Goal: Transaction & Acquisition: Purchase product/service

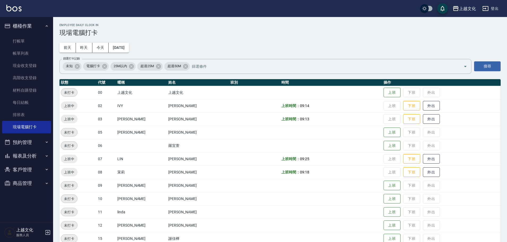
scroll to position [27, 0]
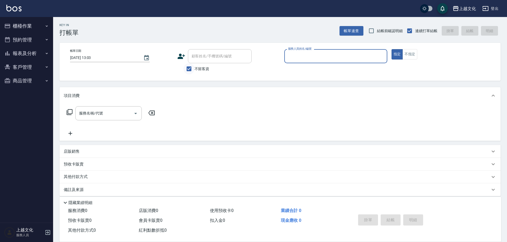
click at [188, 70] on input "不留客資" at bounding box center [189, 68] width 11 height 11
click at [188, 68] on input "不留客資" at bounding box center [189, 68] width 11 height 11
checkbox input "false"
click at [192, 58] on input "顧客姓名/手機號碼/編號" at bounding box center [215, 56] width 51 height 9
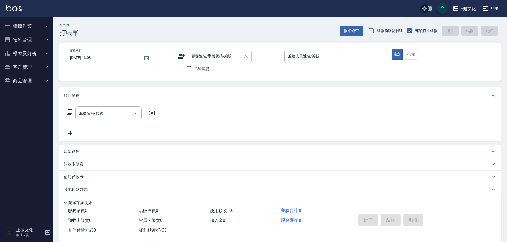
drag, startPoint x: 192, startPoint y: 58, endPoint x: 188, endPoint y: 60, distance: 4.2
click at [192, 58] on input "顧客姓名/手機號碼/編號" at bounding box center [215, 56] width 51 height 9
type input "鍾美玲/鍾美玲0955907856/00046"
type input "茉莉-08"
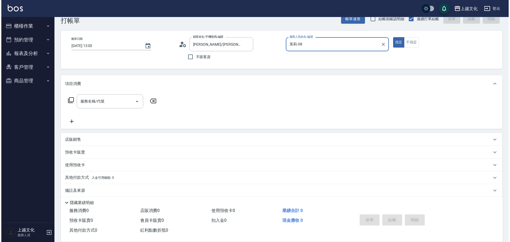
scroll to position [18, 0]
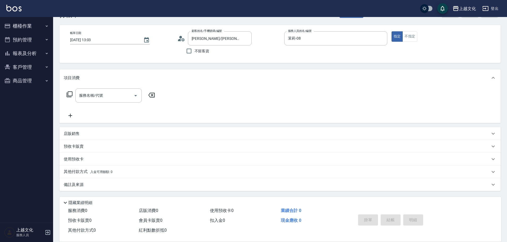
click at [181, 40] on icon at bounding box center [181, 39] width 8 height 8
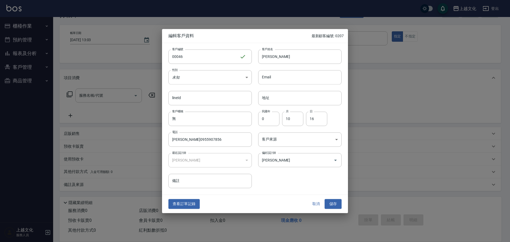
click at [178, 204] on button "查看訂單記錄" at bounding box center [183, 204] width 31 height 10
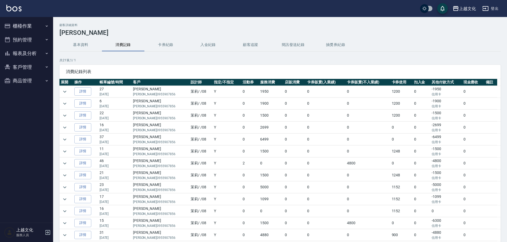
click at [163, 45] on button "卡券紀錄" at bounding box center [166, 45] width 43 height 13
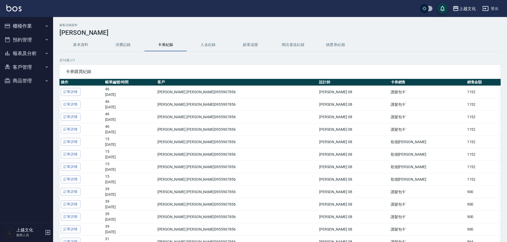
click at [126, 45] on button "消費記錄" at bounding box center [123, 45] width 43 height 13
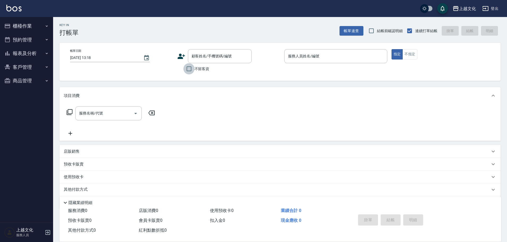
click at [189, 70] on input "不留客資" at bounding box center [189, 68] width 11 height 11
checkbox input "true"
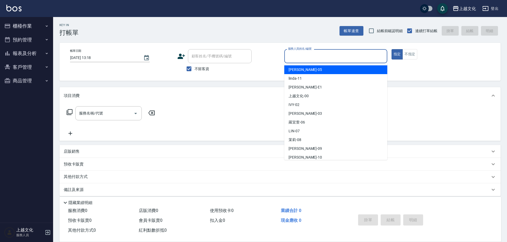
click at [330, 59] on input "服務人員姓名/編號" at bounding box center [336, 56] width 98 height 9
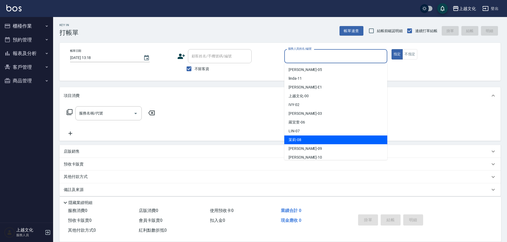
click at [305, 138] on div "茉莉 -08" at bounding box center [336, 139] width 103 height 9
type input "茉莉-08"
click at [305, 138] on div "服務名稱/代號 服務名稱/代號" at bounding box center [281, 122] width 442 height 37
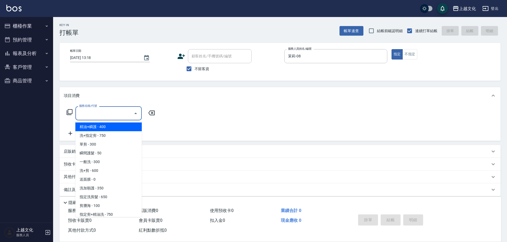
click at [104, 112] on input "服務名稱/代號" at bounding box center [105, 113] width 54 height 9
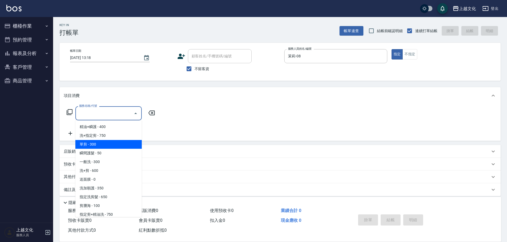
scroll to position [53, 0]
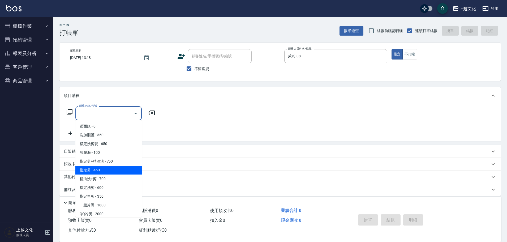
click at [101, 169] on span "指定剪 - 450" at bounding box center [108, 170] width 66 height 9
drag, startPoint x: 101, startPoint y: 169, endPoint x: 175, endPoint y: 181, distance: 75.4
click at [101, 169] on div "預收卡販賣" at bounding box center [281, 164] width 442 height 13
type input "指定剪(205)"
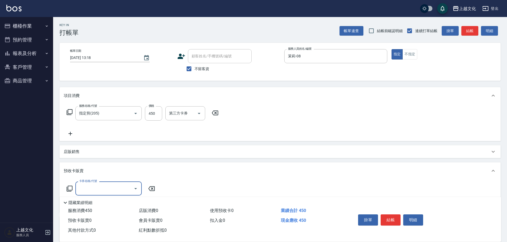
scroll to position [0, 0]
click at [392, 216] on button "結帳" at bounding box center [391, 219] width 20 height 11
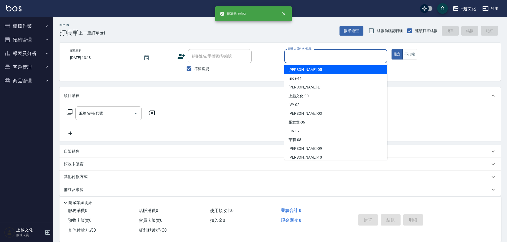
click at [307, 57] on input "服務人員姓名/編號" at bounding box center [336, 56] width 98 height 9
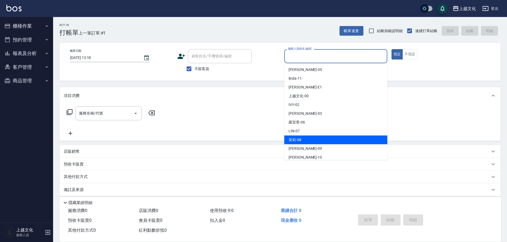
click at [304, 139] on div "茉莉 -08" at bounding box center [336, 139] width 103 height 9
type input "茉莉-08"
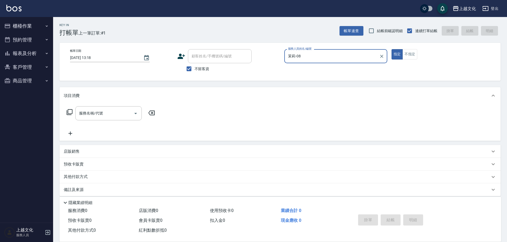
click at [70, 112] on icon at bounding box center [69, 112] width 6 height 6
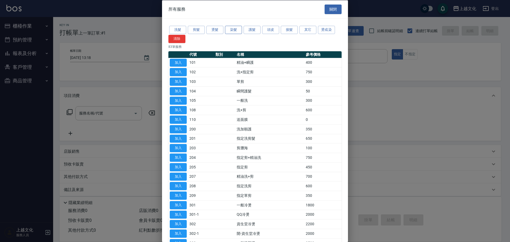
click at [234, 31] on button "染髮" at bounding box center [233, 30] width 17 height 8
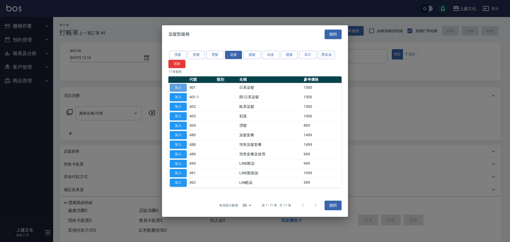
click at [174, 88] on button "加入" at bounding box center [178, 88] width 17 height 8
drag, startPoint x: 174, startPoint y: 88, endPoint x: 170, endPoint y: 85, distance: 4.9
type input "日系染髮(401)"
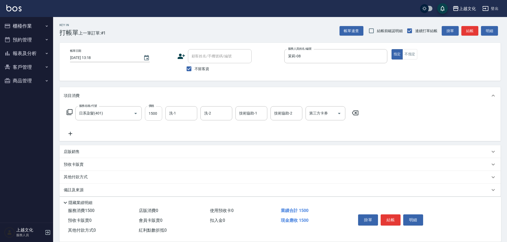
click at [159, 116] on input "1500" at bounding box center [153, 113] width 17 height 14
type input "2450"
click at [177, 113] on input "洗-1" at bounding box center [181, 113] width 27 height 9
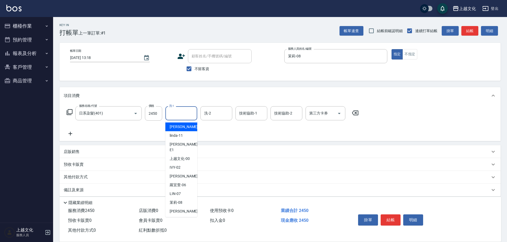
click at [182, 116] on input "洗-1" at bounding box center [181, 113] width 27 height 9
drag, startPoint x: 181, startPoint y: 160, endPoint x: 186, endPoint y: 158, distance: 5.2
click at [181, 163] on div "IVY -02" at bounding box center [182, 167] width 32 height 9
type input "IVY-02"
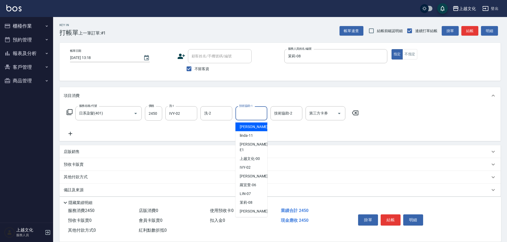
click at [257, 116] on input "技術協助-1" at bounding box center [251, 113] width 27 height 9
drag, startPoint x: 247, startPoint y: 160, endPoint x: 251, endPoint y: 157, distance: 5.3
click at [248, 165] on span "IVY -02" at bounding box center [245, 168] width 11 height 6
type input "IVY-02"
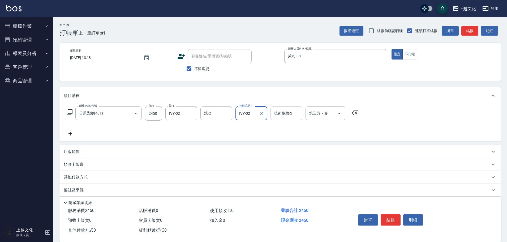
click at [284, 116] on input "技術協助-2" at bounding box center [286, 113] width 27 height 9
click at [282, 113] on input "技術協助-2" at bounding box center [286, 113] width 27 height 9
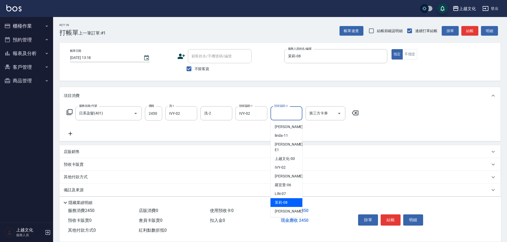
click at [289, 198] on div "茉莉 -08" at bounding box center [287, 202] width 32 height 9
type input "茉莉-08"
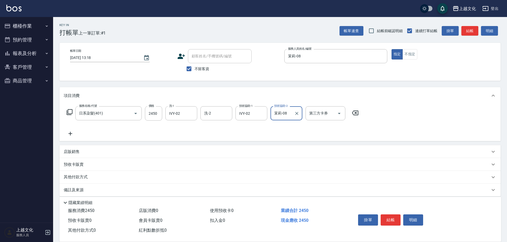
drag, startPoint x: 389, startPoint y: 217, endPoint x: 388, endPoint y: 208, distance: 8.5
click at [389, 216] on button "結帳" at bounding box center [391, 219] width 20 height 11
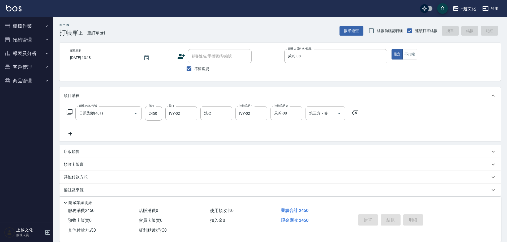
type input "[DATE] 13:19"
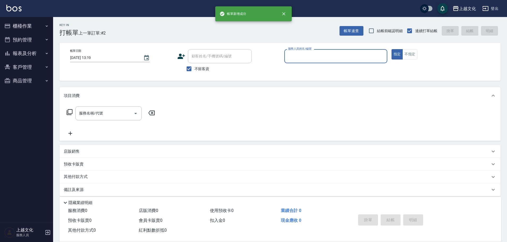
click at [339, 56] on input "服務人員姓名/編號" at bounding box center [336, 56] width 98 height 9
click at [307, 57] on input "服務人員姓名/編號" at bounding box center [336, 56] width 98 height 9
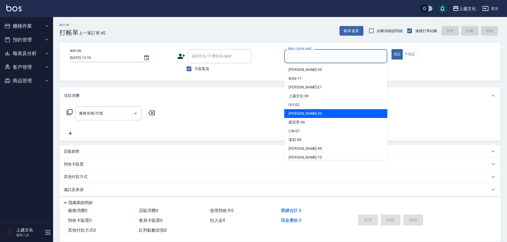
click at [307, 113] on div "[PERSON_NAME] -03" at bounding box center [336, 113] width 103 height 9
type input "[PERSON_NAME]-03"
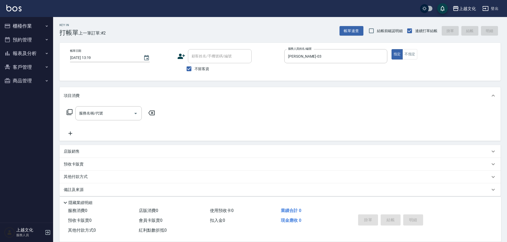
click at [70, 111] on icon at bounding box center [69, 112] width 6 height 6
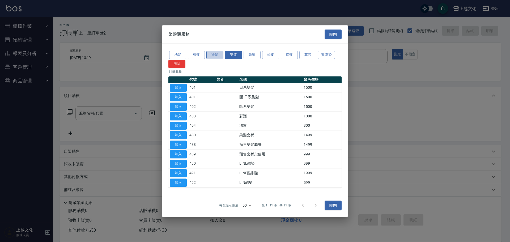
click at [213, 58] on button "燙髮" at bounding box center [214, 55] width 17 height 8
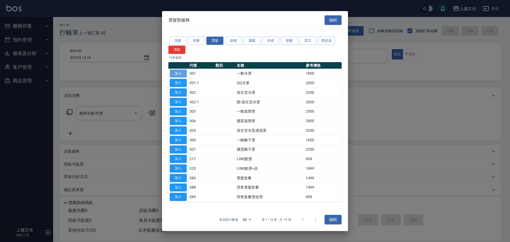
click at [183, 74] on button "加入" at bounding box center [178, 73] width 17 height 8
type input "一般冷燙(301)"
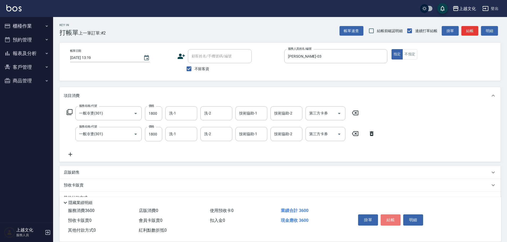
click at [388, 215] on button "結帳" at bounding box center [391, 219] width 20 height 11
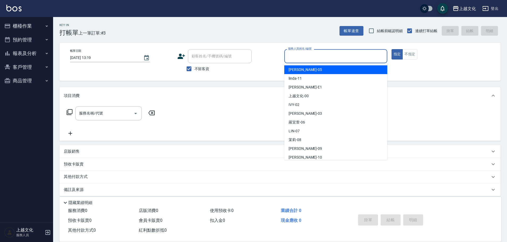
drag, startPoint x: 330, startPoint y: 57, endPoint x: 321, endPoint y: 64, distance: 11.5
click at [329, 56] on input "服務人員姓名/編號" at bounding box center [336, 56] width 98 height 9
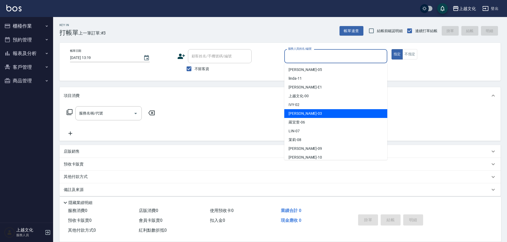
drag, startPoint x: 306, startPoint y: 115, endPoint x: 235, endPoint y: 115, distance: 70.9
click at [306, 115] on div "[PERSON_NAME] -03" at bounding box center [336, 113] width 103 height 9
type input "[PERSON_NAME]-03"
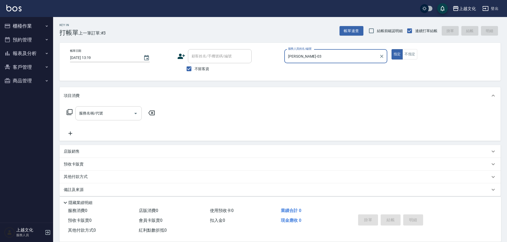
drag, startPoint x: 119, startPoint y: 113, endPoint x: 116, endPoint y: 112, distance: 3.2
click at [120, 113] on input "服務名稱/代號" at bounding box center [105, 113] width 54 height 9
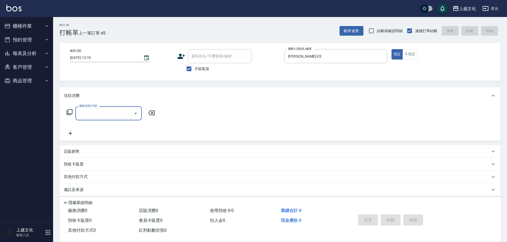
scroll to position [5, 0]
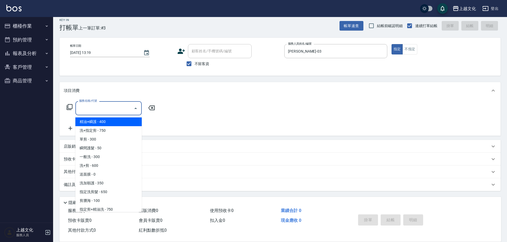
click at [102, 107] on input "服務名稱/代號" at bounding box center [105, 108] width 54 height 9
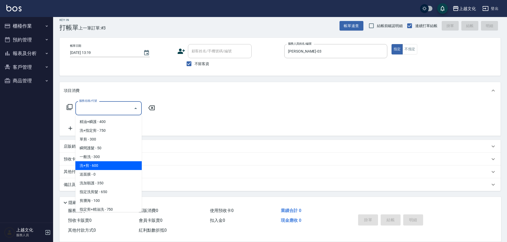
drag, startPoint x: 104, startPoint y: 162, endPoint x: 115, endPoint y: 154, distance: 13.7
click at [104, 162] on span "洗+剪 - 600" at bounding box center [108, 165] width 66 height 9
type input "洗+剪(108)"
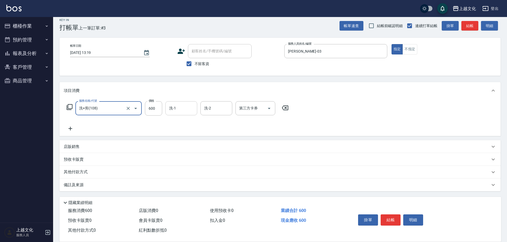
click at [177, 109] on input "洗-1" at bounding box center [181, 108] width 27 height 9
click at [177, 110] on input "洗-1" at bounding box center [181, 108] width 27 height 9
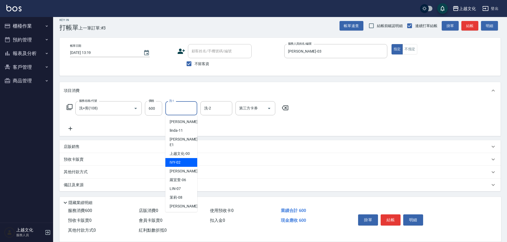
click at [174, 160] on span "IVY -02" at bounding box center [175, 163] width 11 height 6
type input "IVY-02"
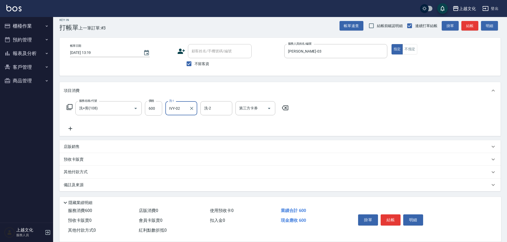
click at [395, 218] on button "結帳" at bounding box center [391, 219] width 20 height 11
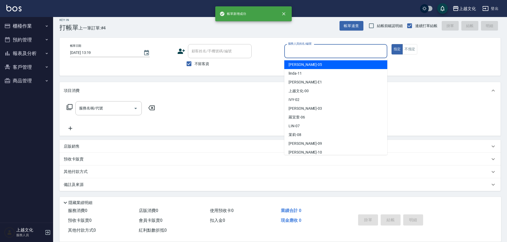
click at [312, 54] on input "服務人員姓名/編號" at bounding box center [336, 50] width 98 height 9
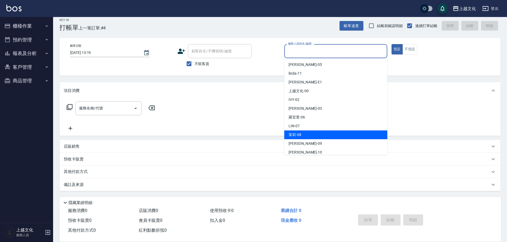
click at [297, 135] on span "茉莉 -08" at bounding box center [295, 135] width 13 height 6
type input "茉莉-08"
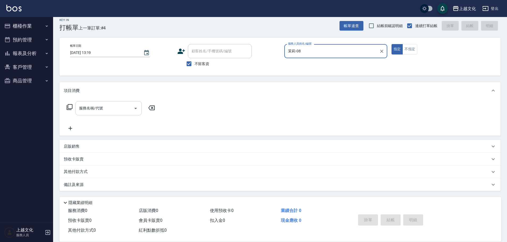
click at [100, 105] on input "服務名稱/代號" at bounding box center [105, 108] width 54 height 9
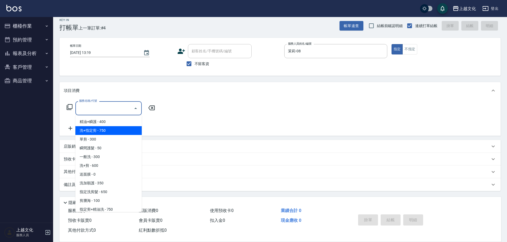
click at [107, 131] on span "洗+指定剪 - 750" at bounding box center [108, 130] width 66 height 9
type input "洗+指定剪(102)"
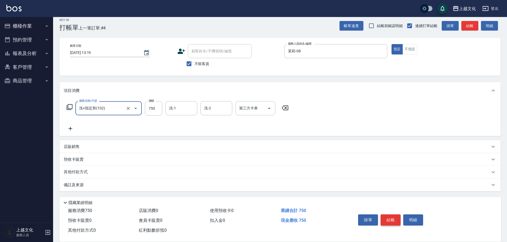
click at [387, 215] on button "結帳" at bounding box center [391, 219] width 20 height 11
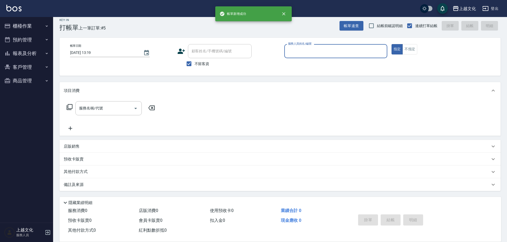
click at [322, 51] on input "服務人員姓名/編號" at bounding box center [336, 50] width 98 height 9
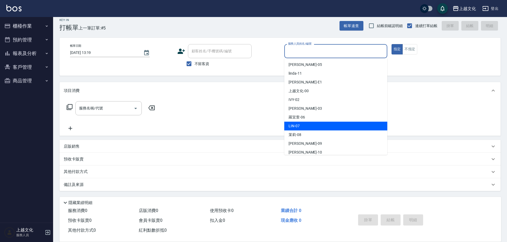
click at [323, 130] on div "LIN -07" at bounding box center [336, 126] width 103 height 9
type input "LIN-07"
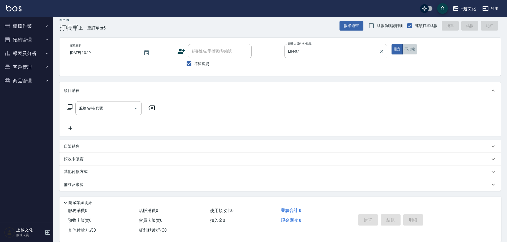
drag, startPoint x: 408, startPoint y: 45, endPoint x: 378, endPoint y: 57, distance: 32.6
click at [407, 45] on button "不指定" at bounding box center [410, 49] width 15 height 10
click at [70, 106] on icon at bounding box center [69, 107] width 6 height 6
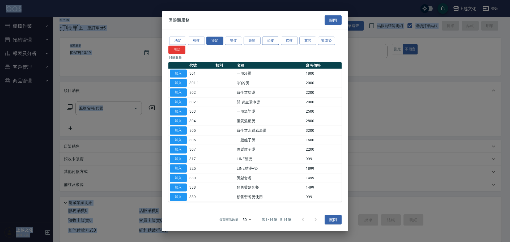
click at [262, 41] on button "頭皮" at bounding box center [270, 41] width 17 height 8
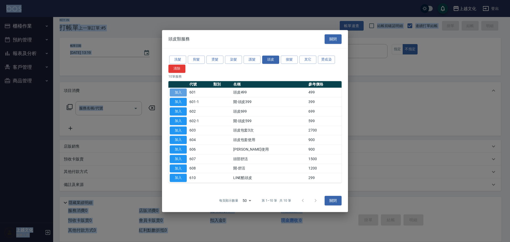
click at [175, 94] on button "加入" at bounding box center [178, 92] width 17 height 8
type input "頭皮499(601)"
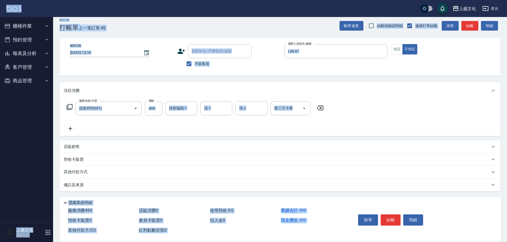
click at [392, 219] on button "結帳" at bounding box center [391, 219] width 20 height 11
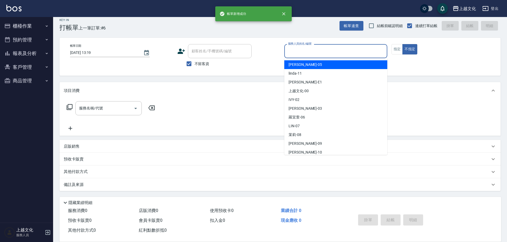
click at [325, 52] on input "服務人員姓名/編號" at bounding box center [336, 50] width 98 height 9
drag, startPoint x: 325, startPoint y: 52, endPoint x: 302, endPoint y: 71, distance: 29.7
click at [325, 52] on input "服務人員姓名/編號" at bounding box center [336, 50] width 98 height 9
click at [301, 53] on input "服務人員姓名/編號" at bounding box center [336, 50] width 98 height 9
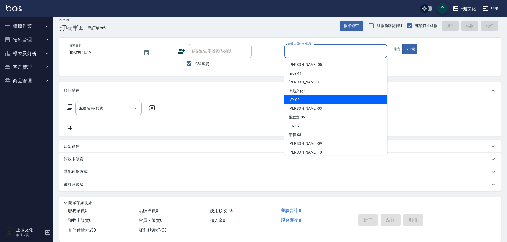
click at [295, 97] on span "IVY -02" at bounding box center [294, 100] width 11 height 6
type input "IVY-02"
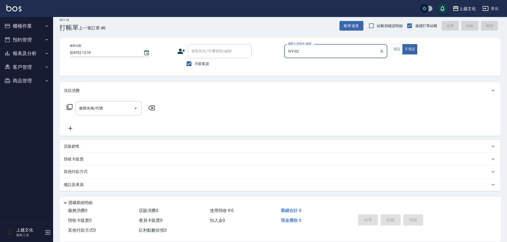
click at [70, 107] on icon at bounding box center [69, 107] width 6 height 6
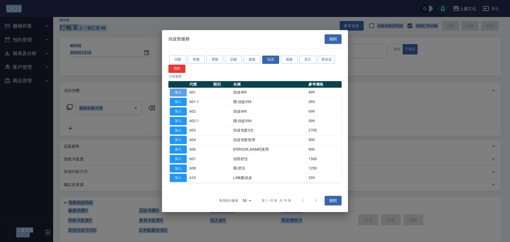
click at [172, 93] on button "加入" at bounding box center [178, 92] width 17 height 8
type input "頭皮499(601)"
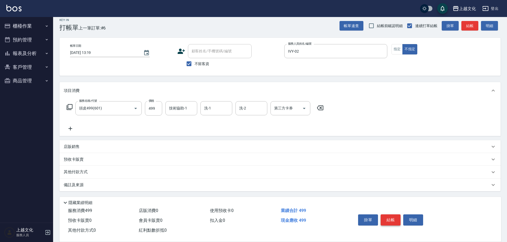
click at [392, 220] on button "結帳" at bounding box center [391, 219] width 20 height 11
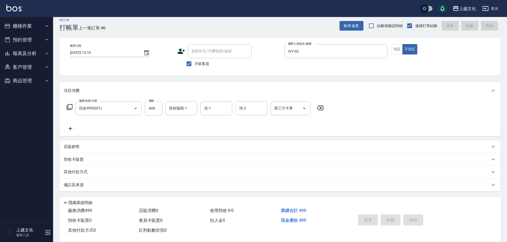
type input "[DATE] 13:20"
